Goal: Task Accomplishment & Management: Manage account settings

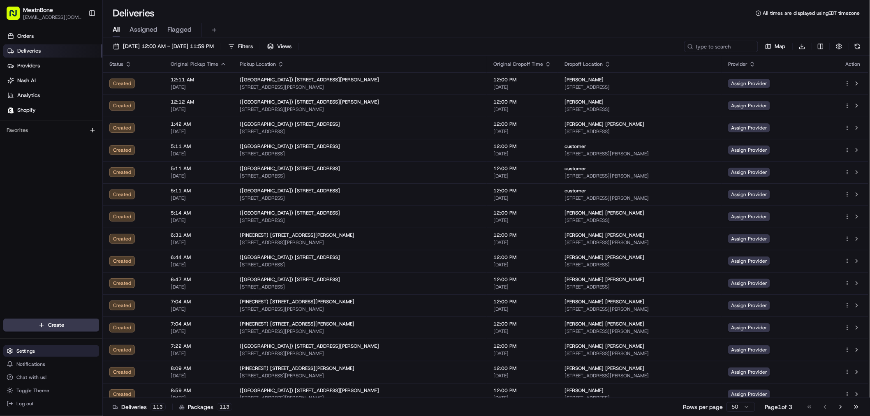
click at [34, 348] on span "Settings" at bounding box center [25, 351] width 18 height 7
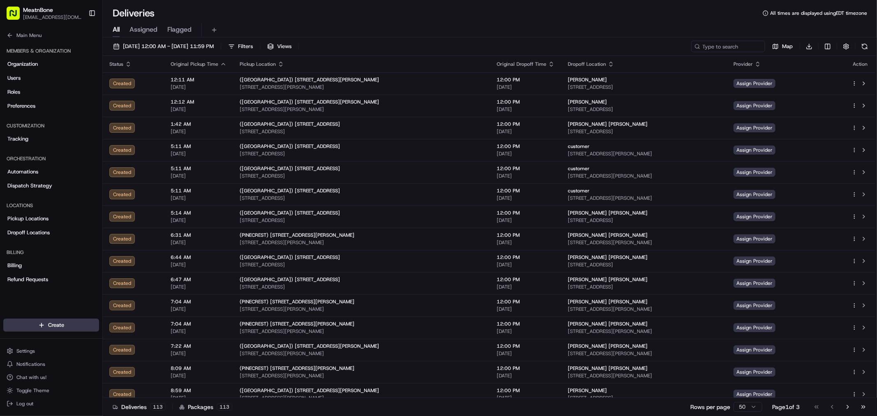
click at [502, 20] on div "All Assigned Flagged" at bounding box center [490, 29] width 774 height 18
click at [21, 137] on span "Tracking" at bounding box center [17, 138] width 21 height 7
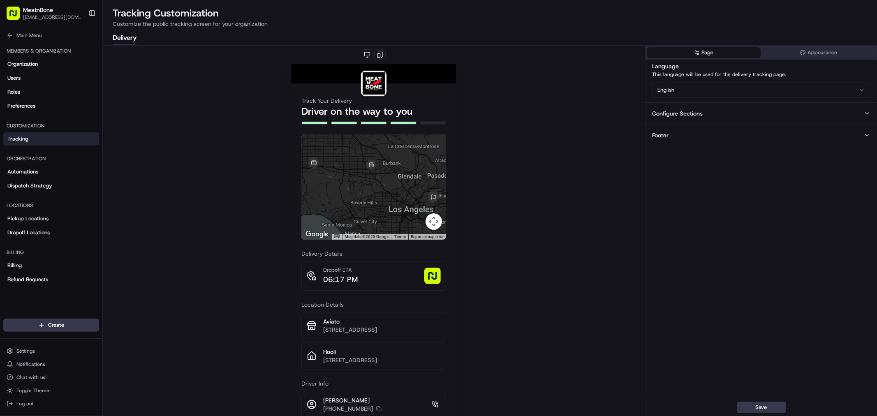
click at [429, 280] on img at bounding box center [432, 276] width 16 height 16
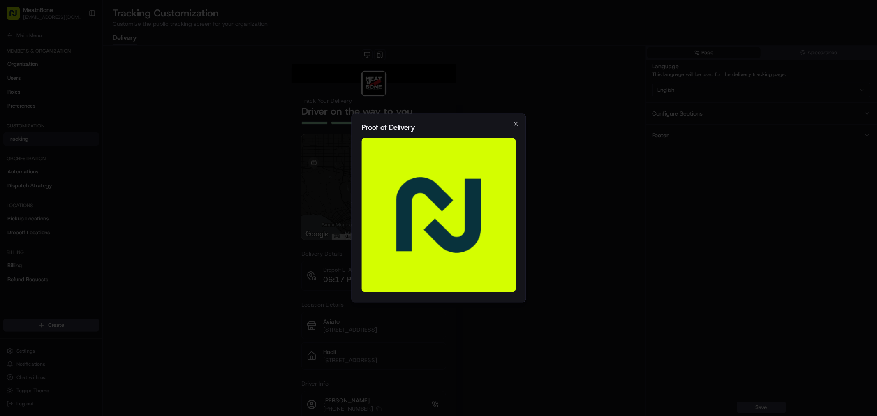
click at [466, 157] on img at bounding box center [438, 215] width 154 height 154
click at [462, 182] on img at bounding box center [438, 215] width 154 height 154
click at [461, 182] on img at bounding box center [438, 215] width 154 height 154
click at [512, 124] on icon "button" at bounding box center [515, 124] width 7 height 7
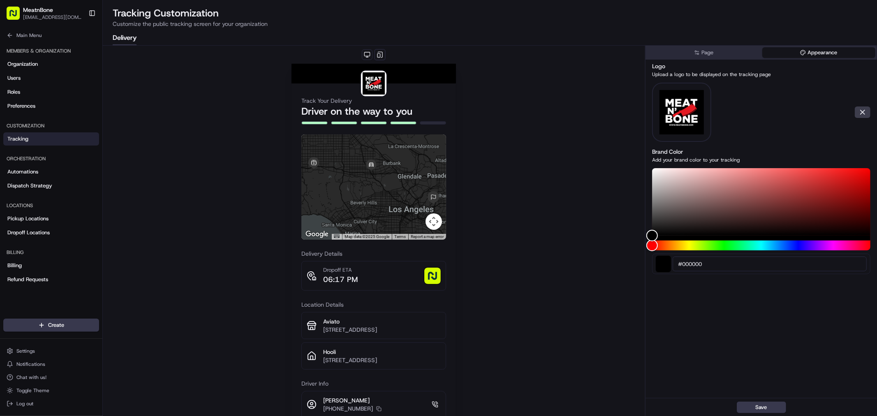
click at [818, 54] on button "Appearance" at bounding box center [818, 52] width 113 height 11
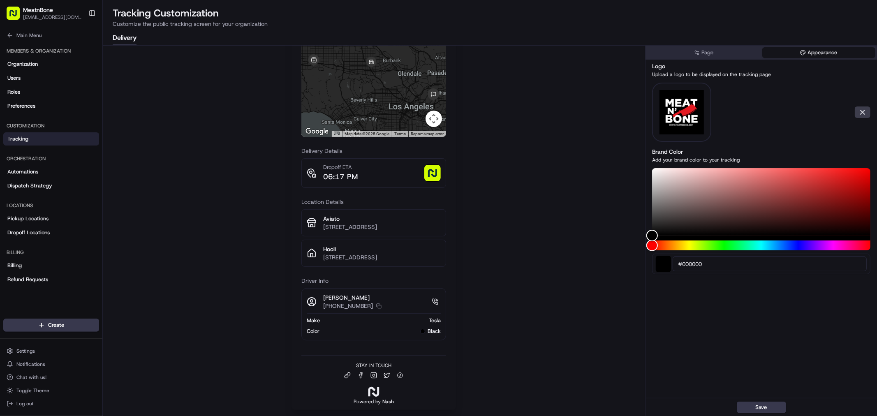
click at [682, 46] on div "Page Appearance" at bounding box center [760, 53] width 231 height 14
click at [683, 50] on button "Page" at bounding box center [703, 52] width 113 height 11
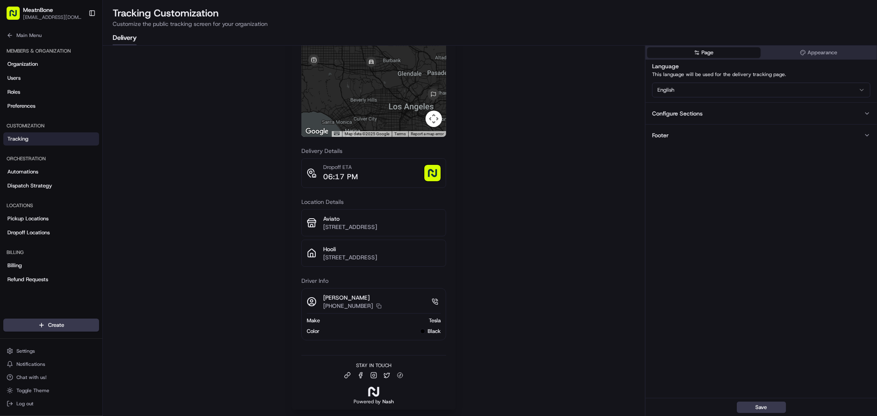
click at [655, 134] on div "Footer" at bounding box center [660, 135] width 16 height 8
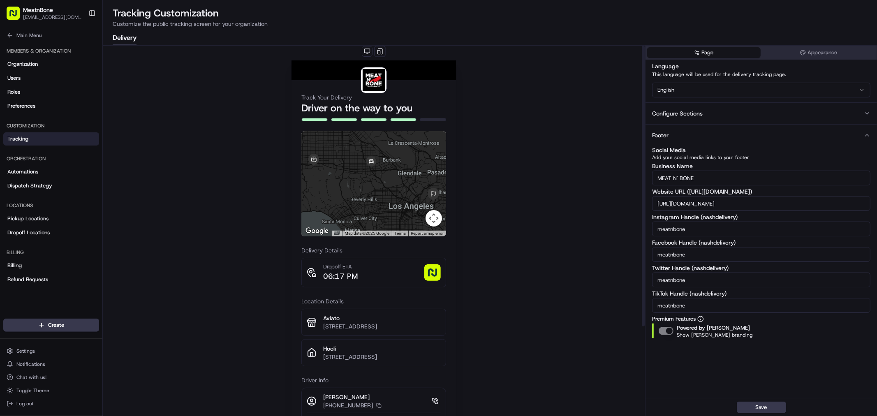
scroll to position [0, 0]
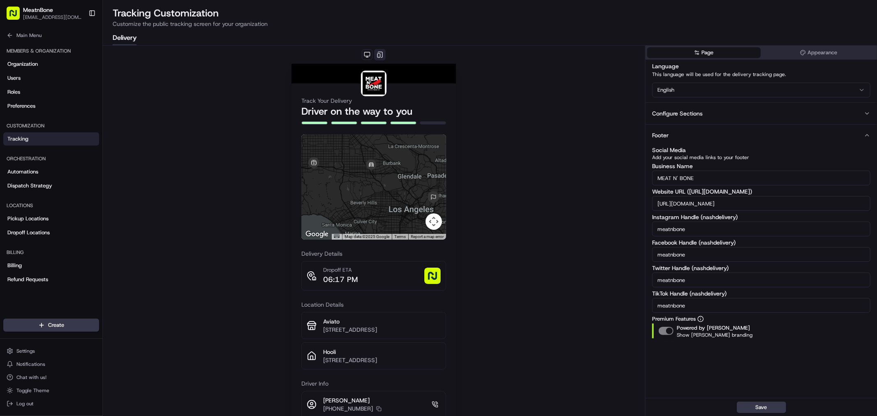
click at [379, 55] on button at bounding box center [380, 55] width 12 height 12
click at [363, 53] on button at bounding box center [367, 54] width 11 height 11
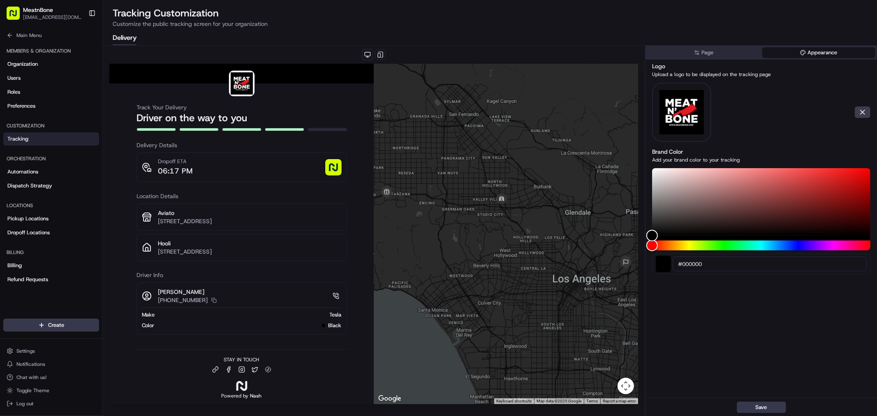
click at [803, 48] on button "Appearance" at bounding box center [818, 52] width 113 height 11
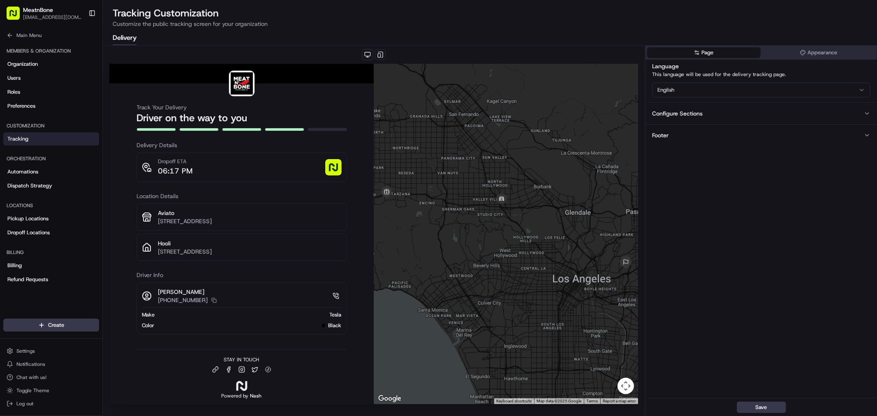
click at [736, 51] on button "Page" at bounding box center [703, 52] width 113 height 11
click at [681, 112] on div "Configure Sections" at bounding box center [677, 113] width 51 height 8
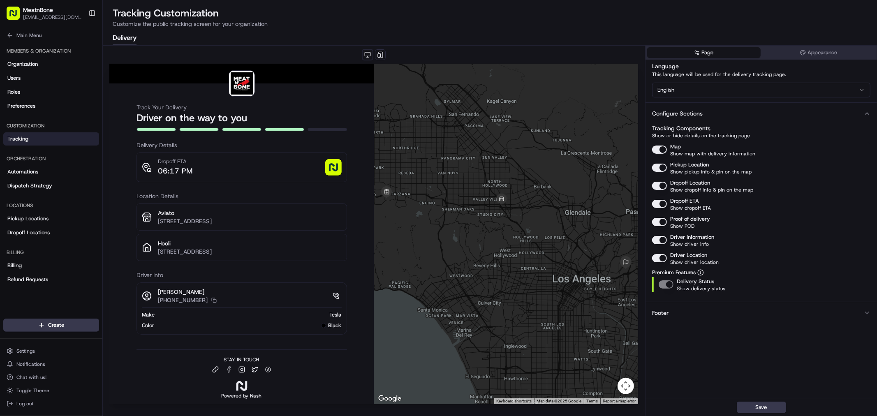
click at [704, 48] on button "Page" at bounding box center [703, 52] width 113 height 11
click at [780, 49] on button "Appearance" at bounding box center [818, 52] width 113 height 11
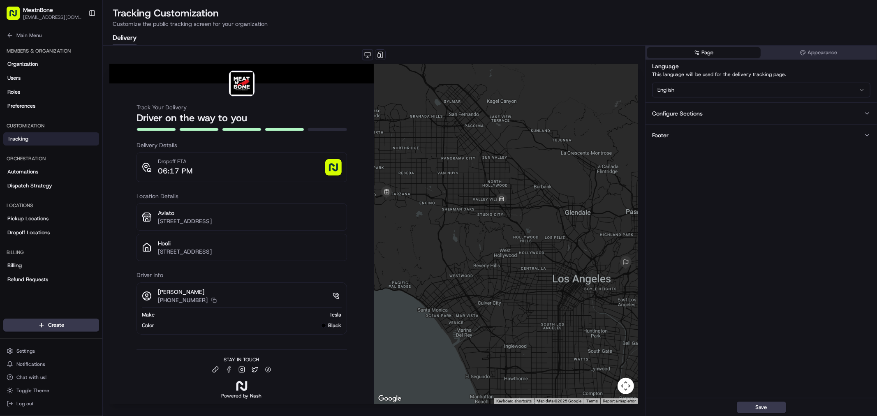
click at [734, 52] on button "Page" at bounding box center [703, 52] width 113 height 11
click at [748, 407] on button "Save" at bounding box center [760, 407] width 49 height 12
click at [291, 251] on p "[STREET_ADDRESS]" at bounding box center [249, 251] width 183 height 8
